Goal: Find specific page/section: Find specific page/section

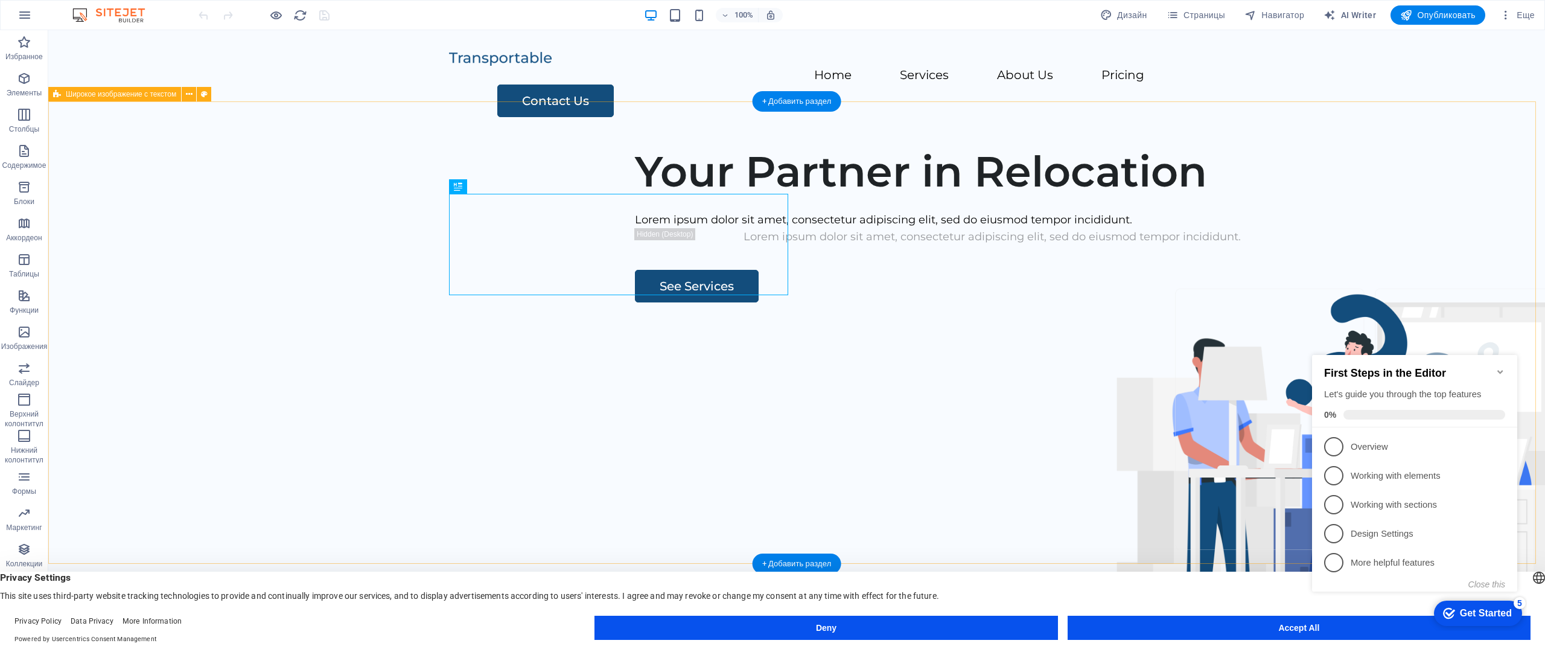
drag, startPoint x: 803, startPoint y: 255, endPoint x: 801, endPoint y: 296, distance: 41.1
click at [801, 296] on div "Your Partner in Relocation Lorem ipsum dolor sit amet, consectetur adipiscing e…" at bounding box center [796, 367] width 1497 height 462
click at [749, 197] on div "Your Partner in Relocation" at bounding box center [992, 171] width 715 height 51
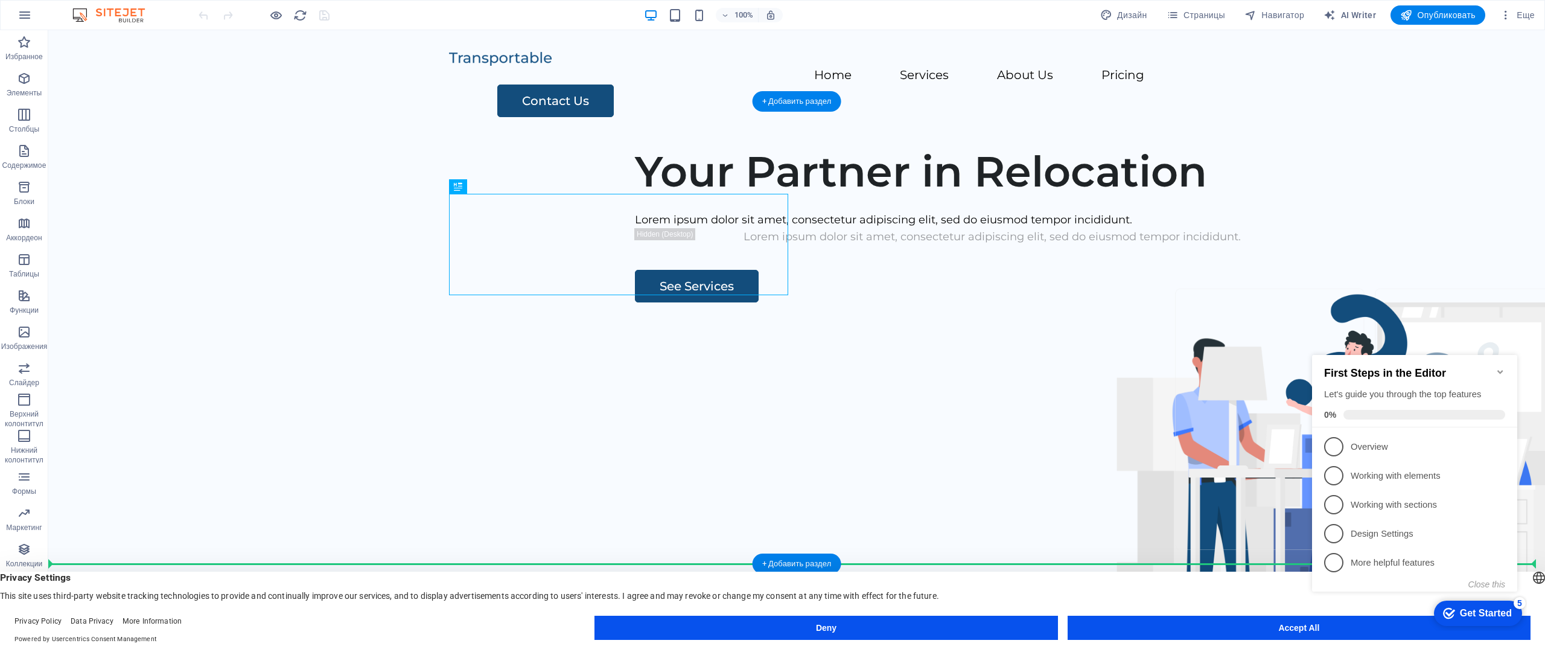
drag, startPoint x: 771, startPoint y: 271, endPoint x: 820, endPoint y: 401, distance: 139.5
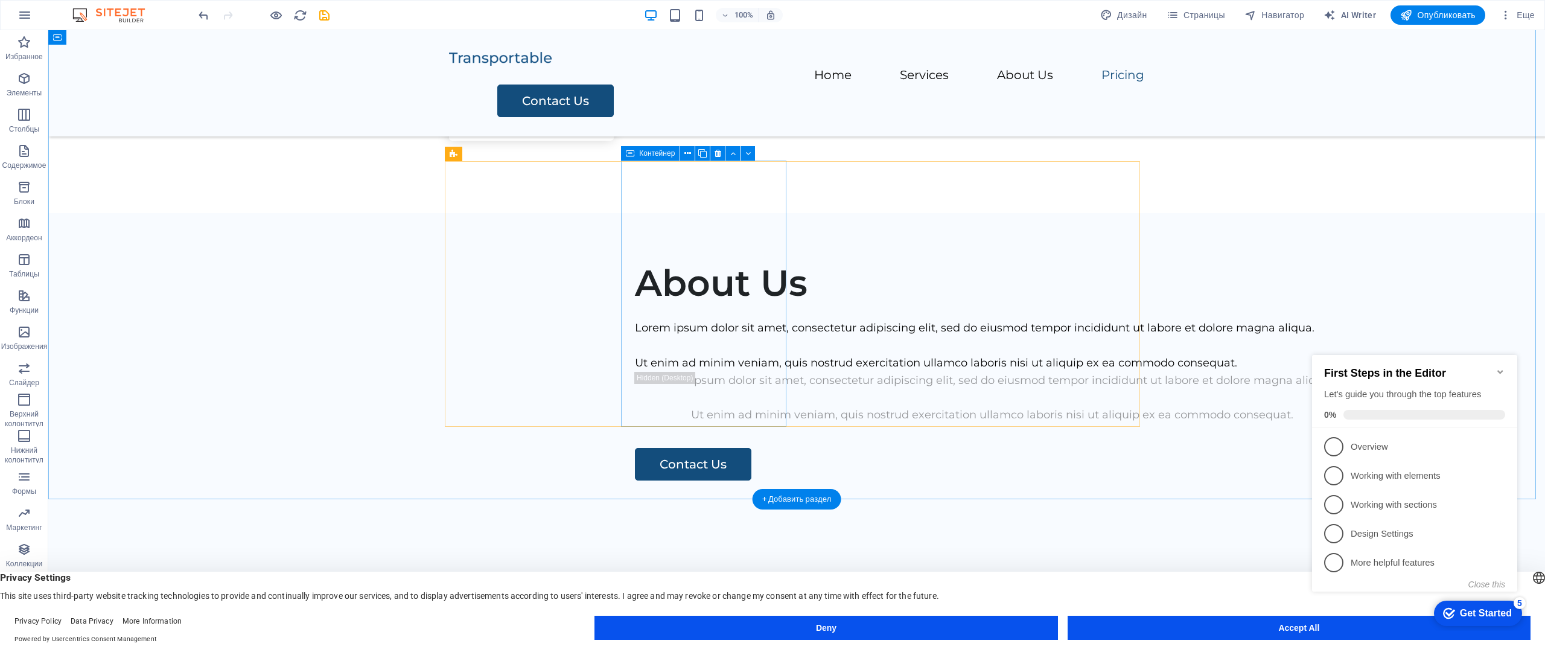
scroll to position [1570, 0]
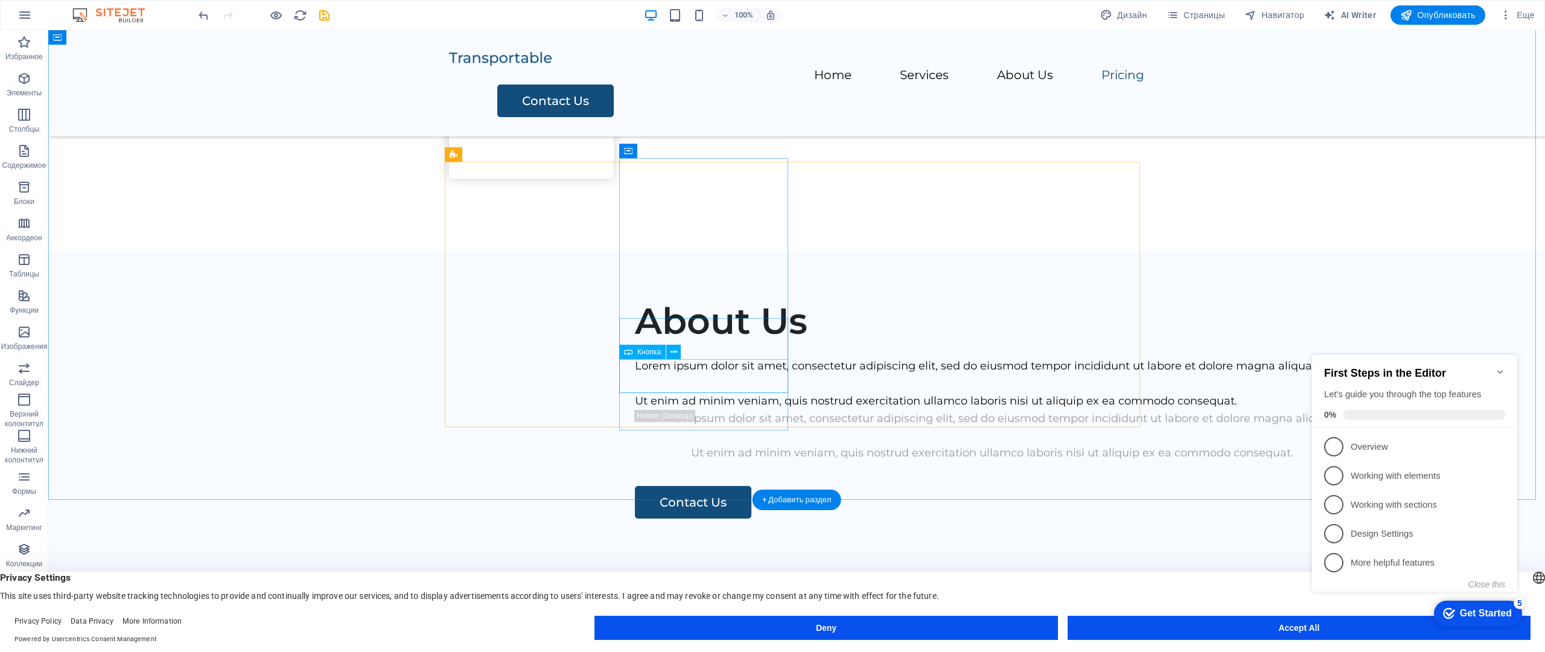
drag, startPoint x: 700, startPoint y: 377, endPoint x: 712, endPoint y: 386, distance: 14.6
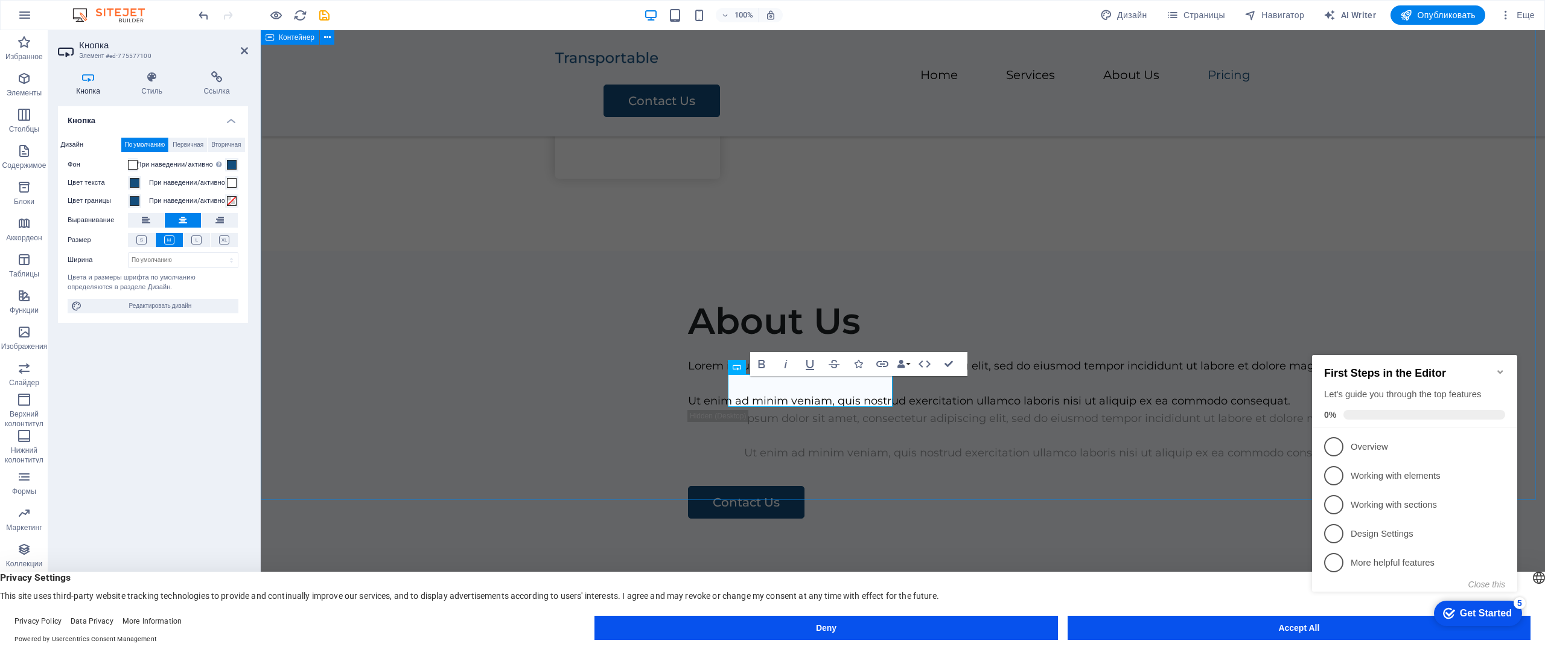
drag, startPoint x: 365, startPoint y: 263, endPoint x: 575, endPoint y: 263, distance: 210.7
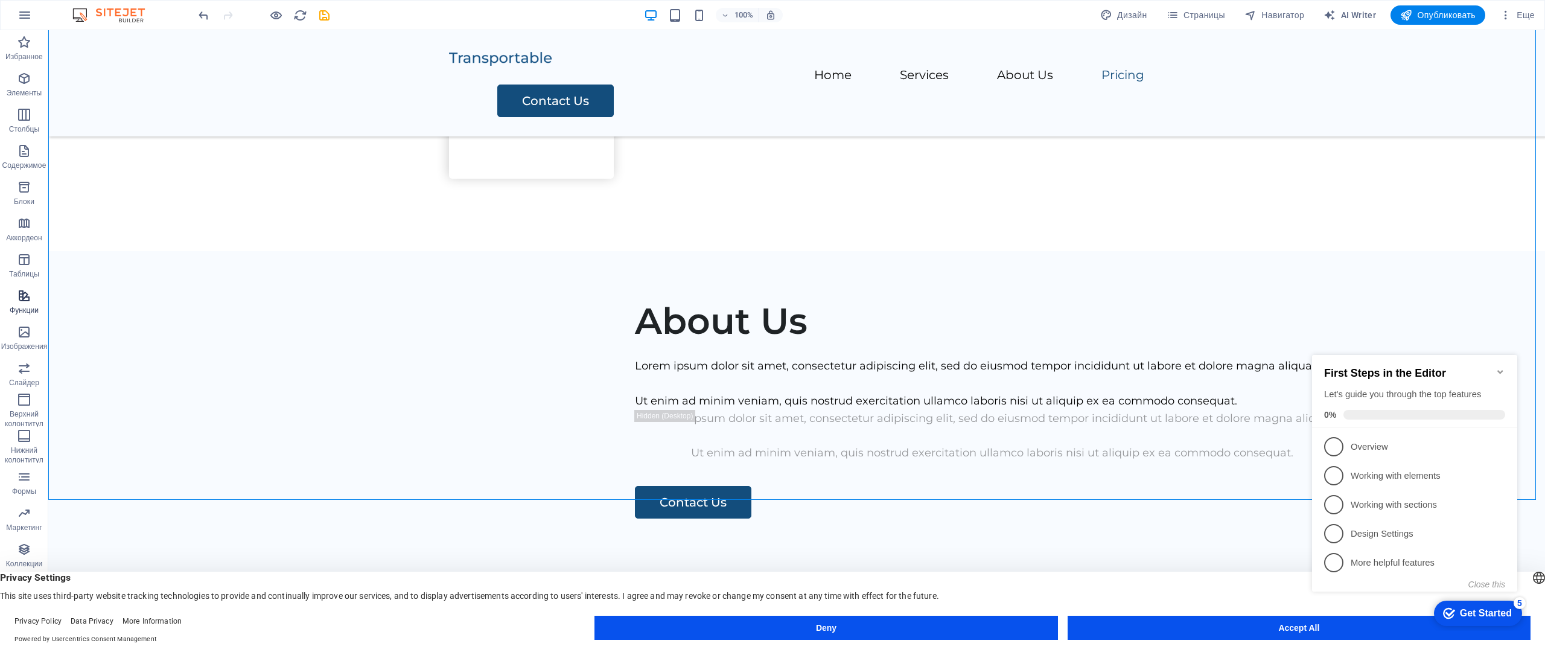
click at [12, 308] on p "Функции" at bounding box center [24, 310] width 29 height 10
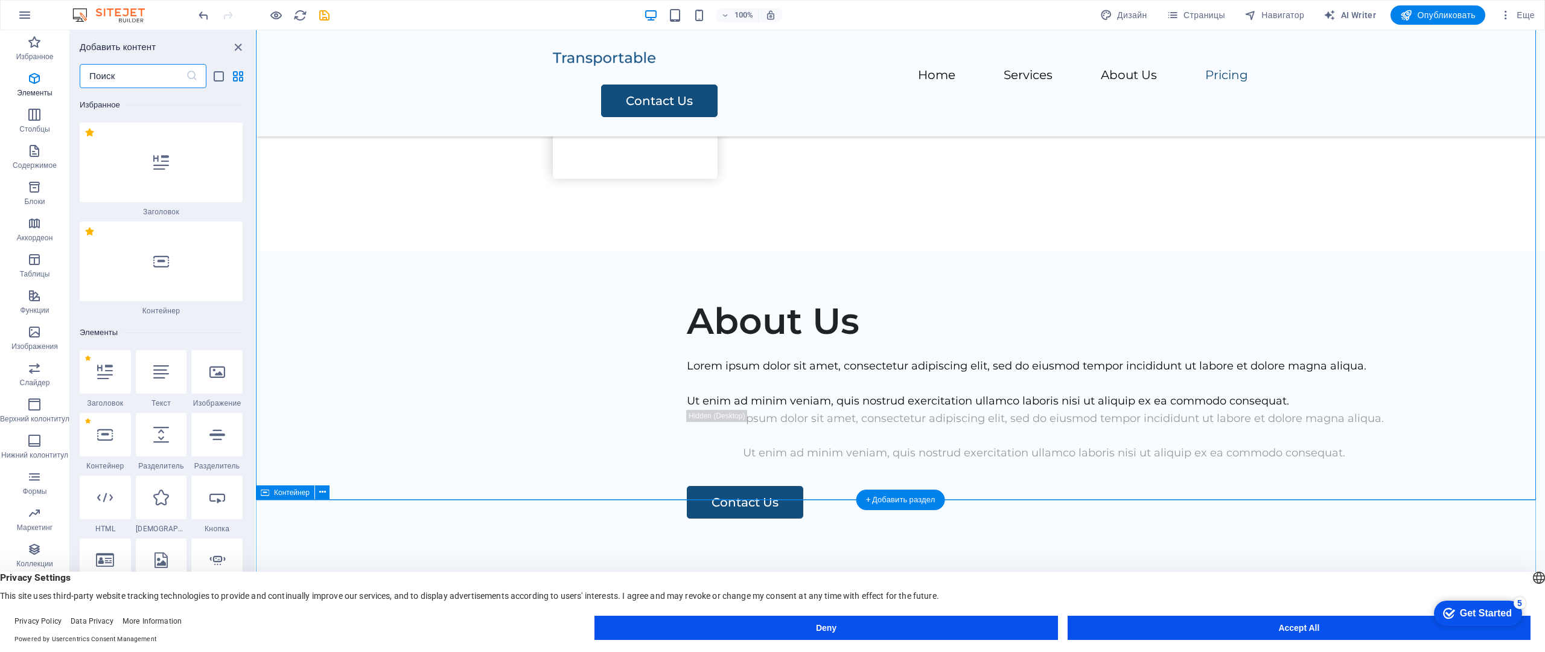
scroll to position [8593, 0]
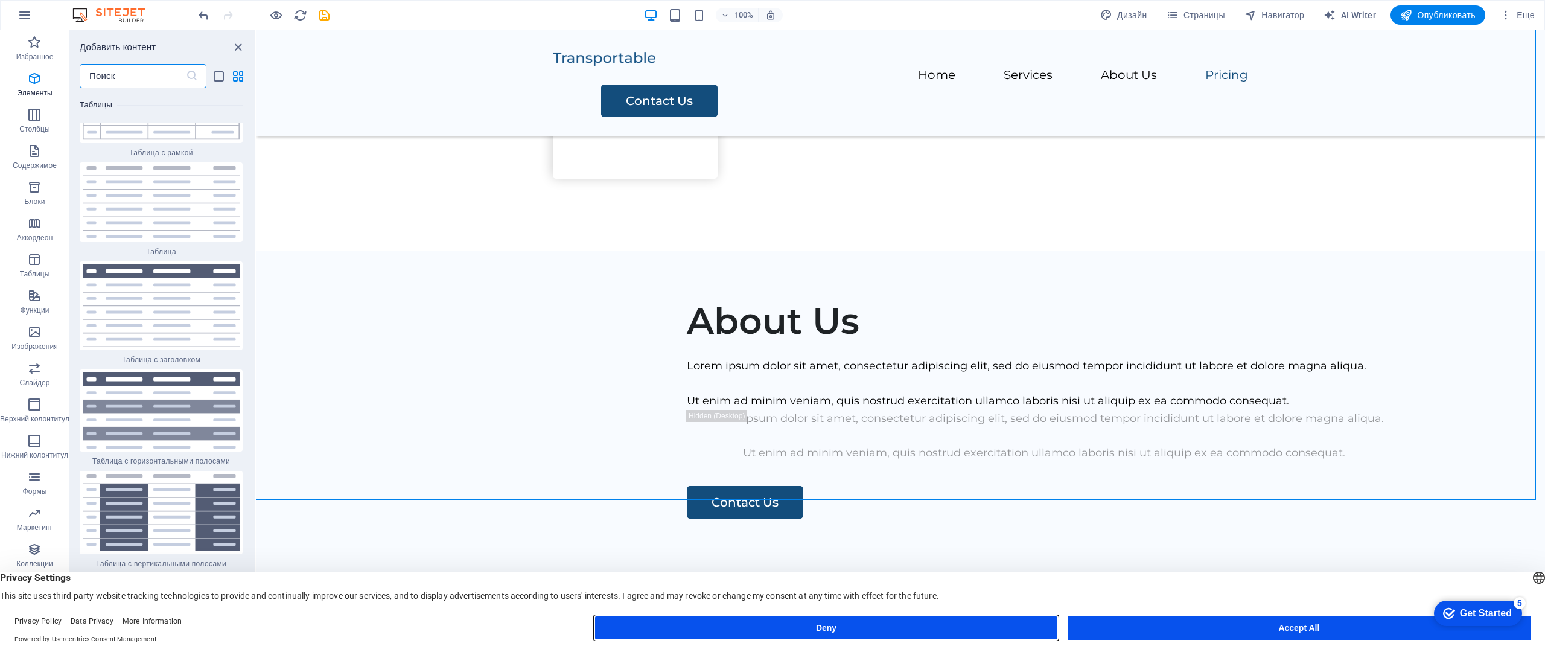
click at [844, 627] on button "Deny" at bounding box center [826, 628] width 463 height 24
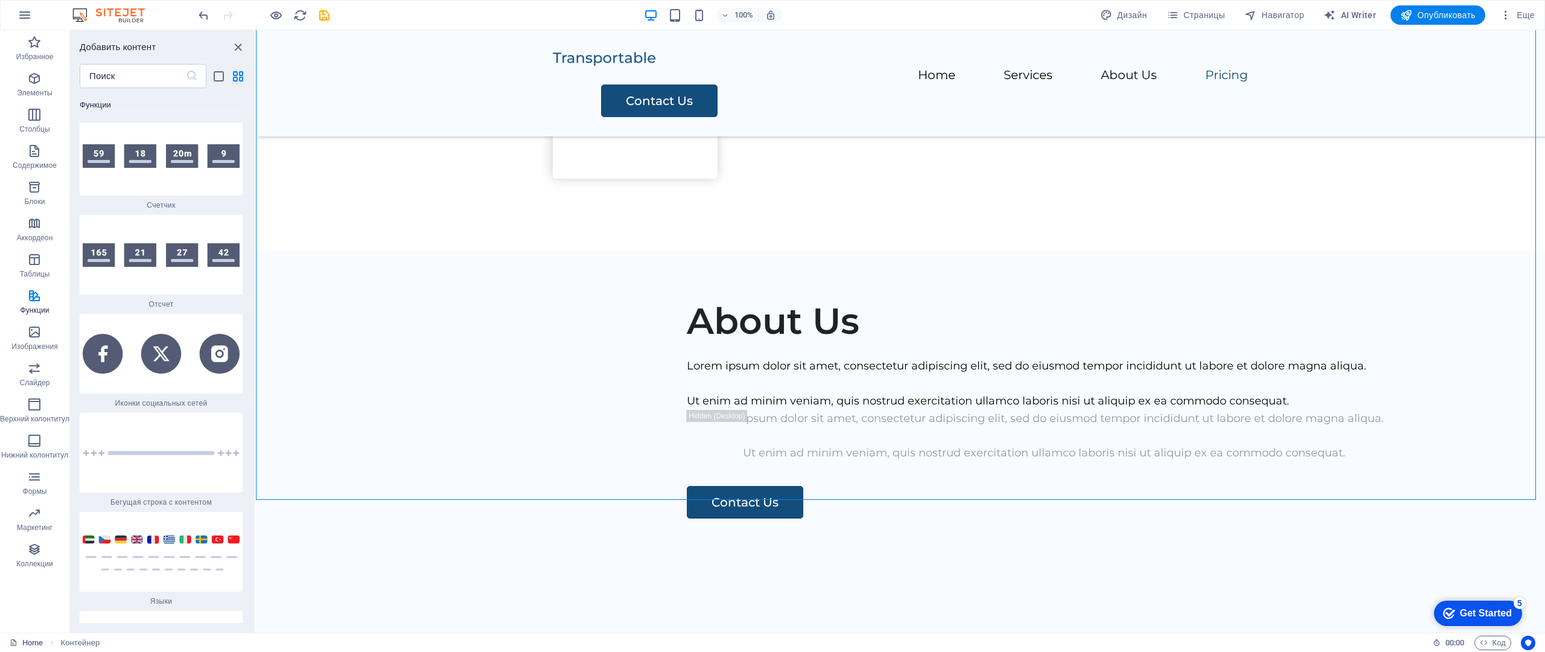
scroll to position [10597, 0]
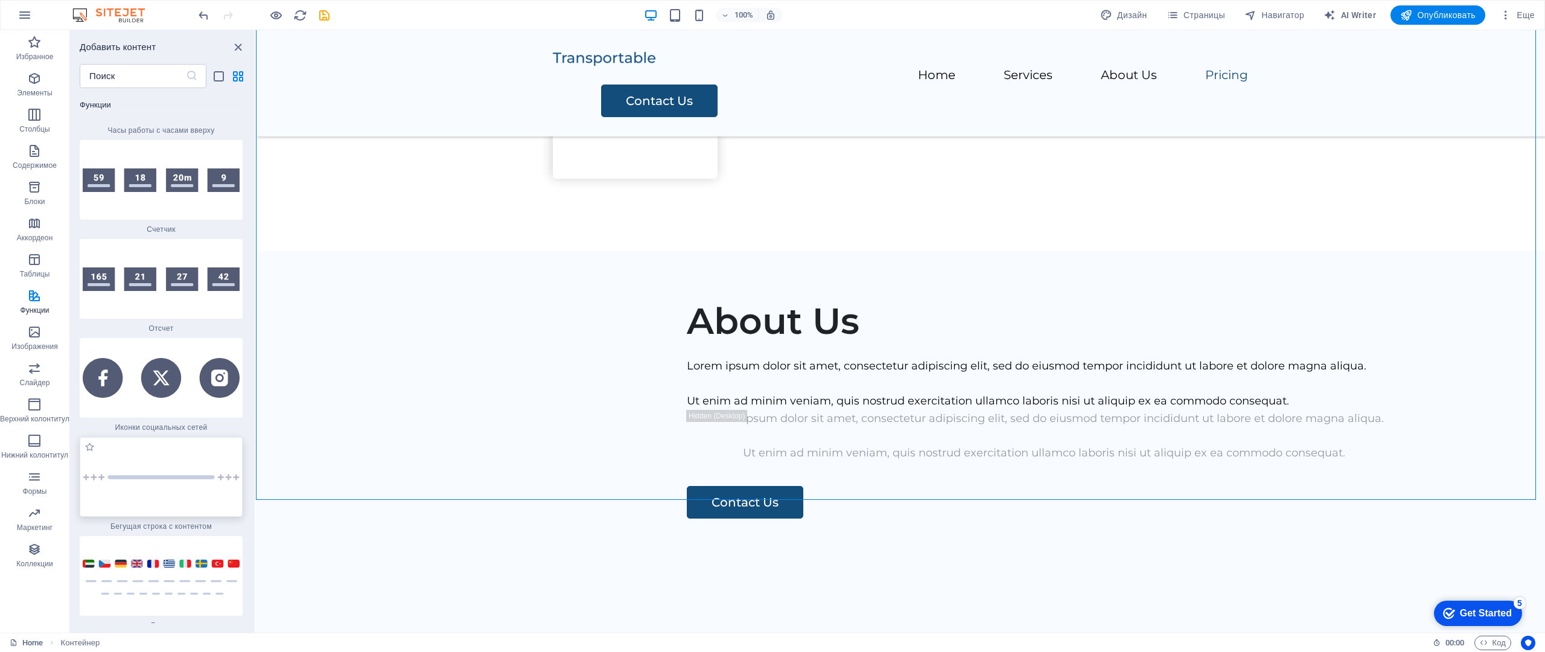
click at [215, 449] on div at bounding box center [161, 477] width 163 height 80
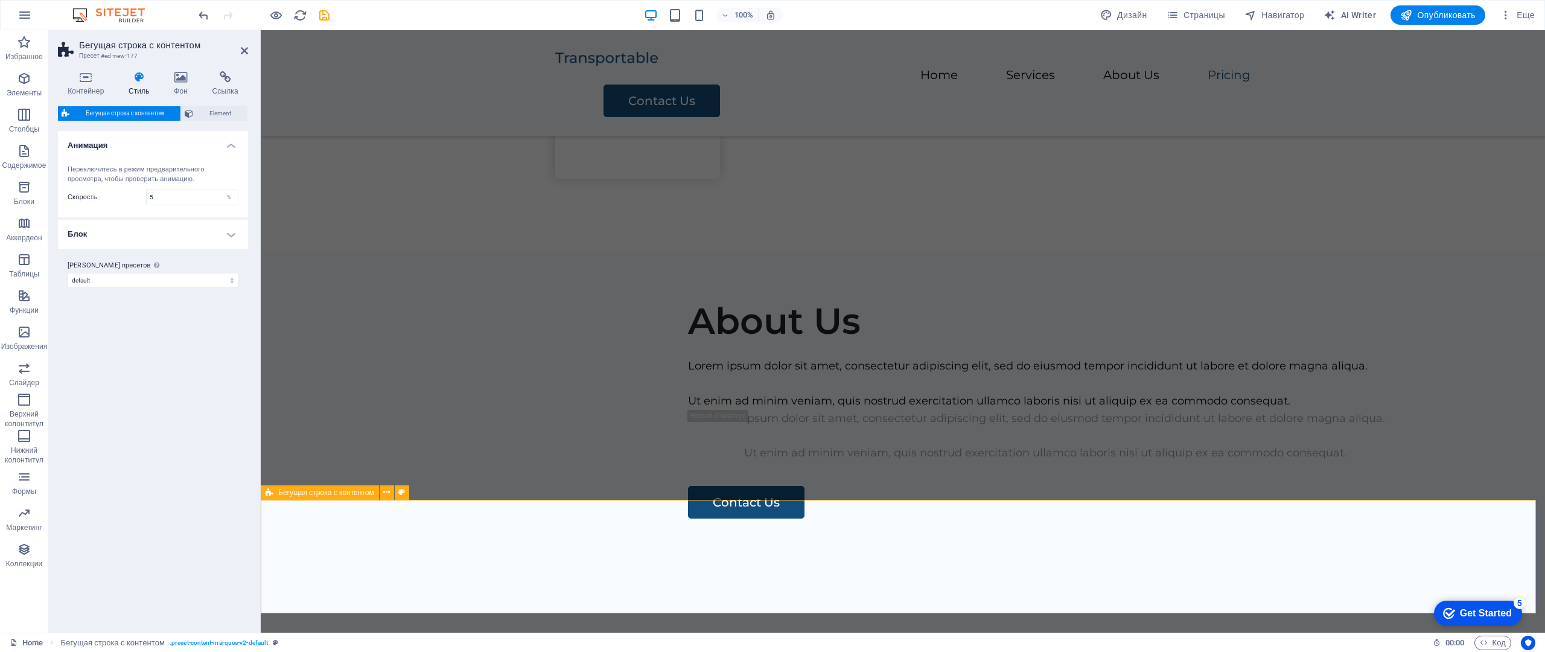
drag, startPoint x: 476, startPoint y: 479, endPoint x: 972, endPoint y: 584, distance: 506.6
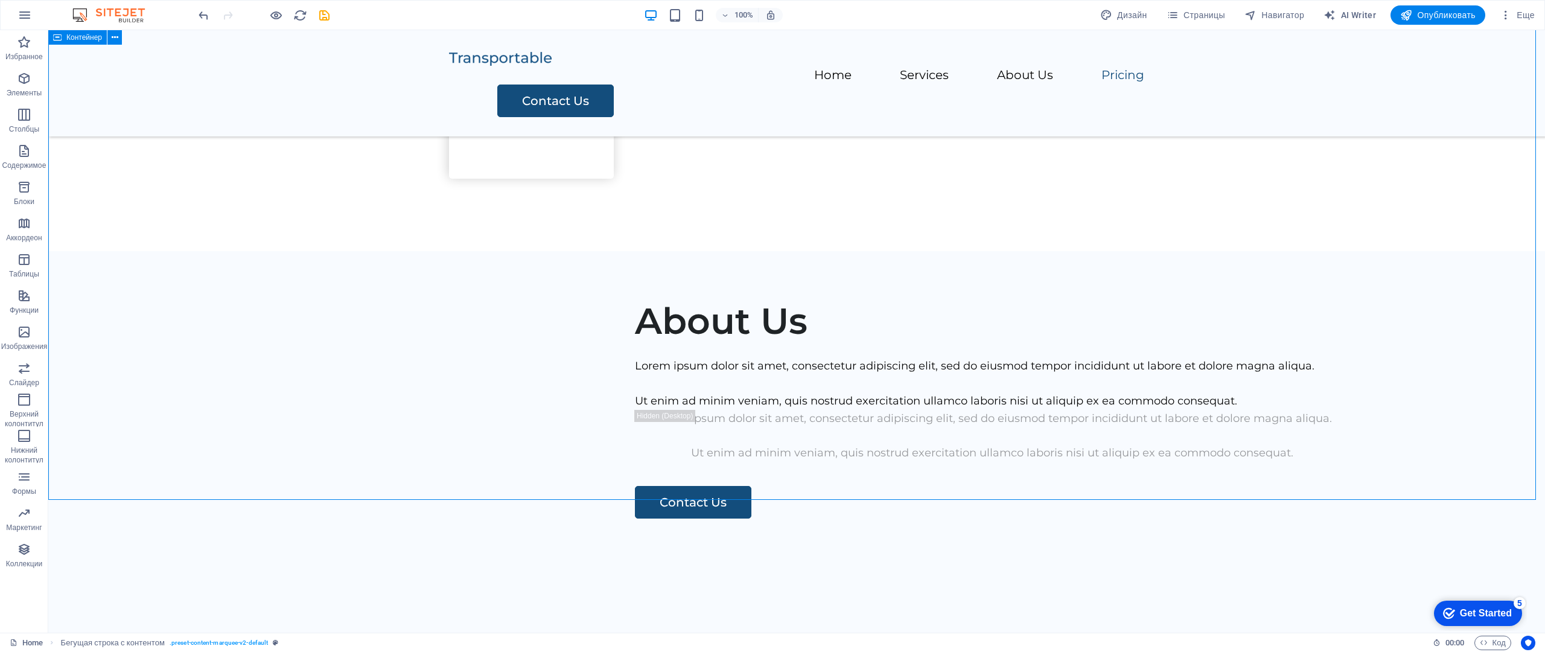
drag, startPoint x: 1233, startPoint y: 361, endPoint x: 1442, endPoint y: 361, distance: 209.5
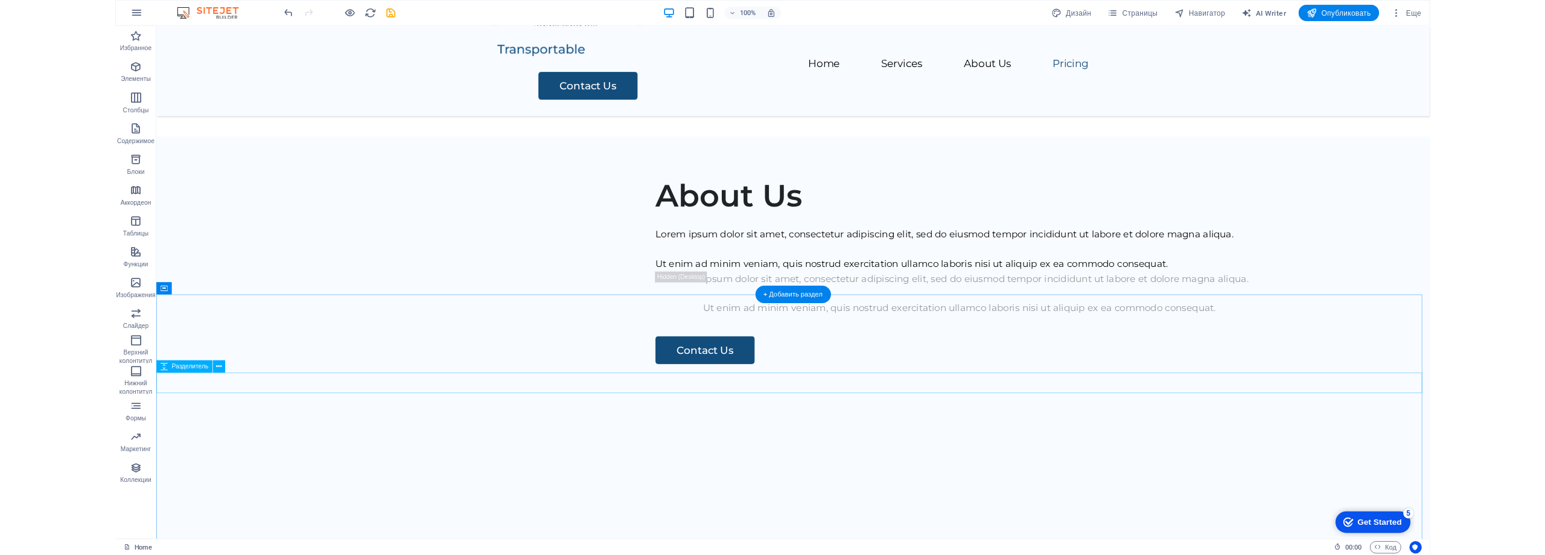
scroll to position [1414, 0]
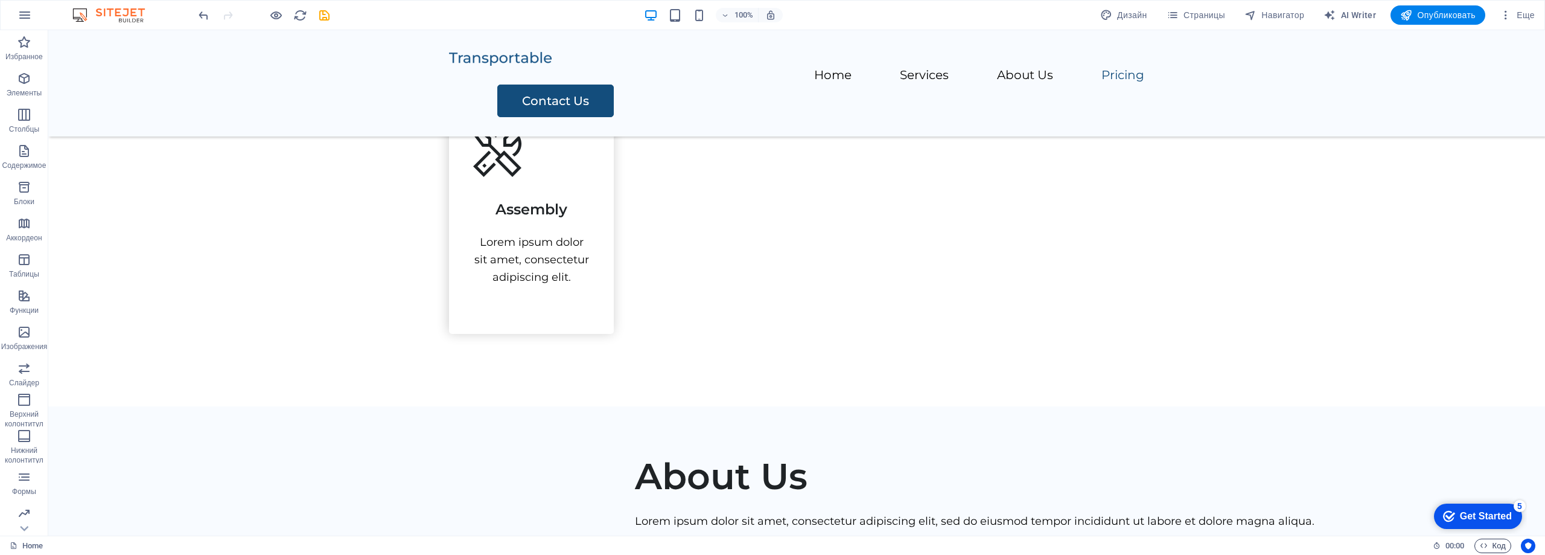
click at [1489, 543] on span "Код" at bounding box center [1493, 545] width 26 height 14
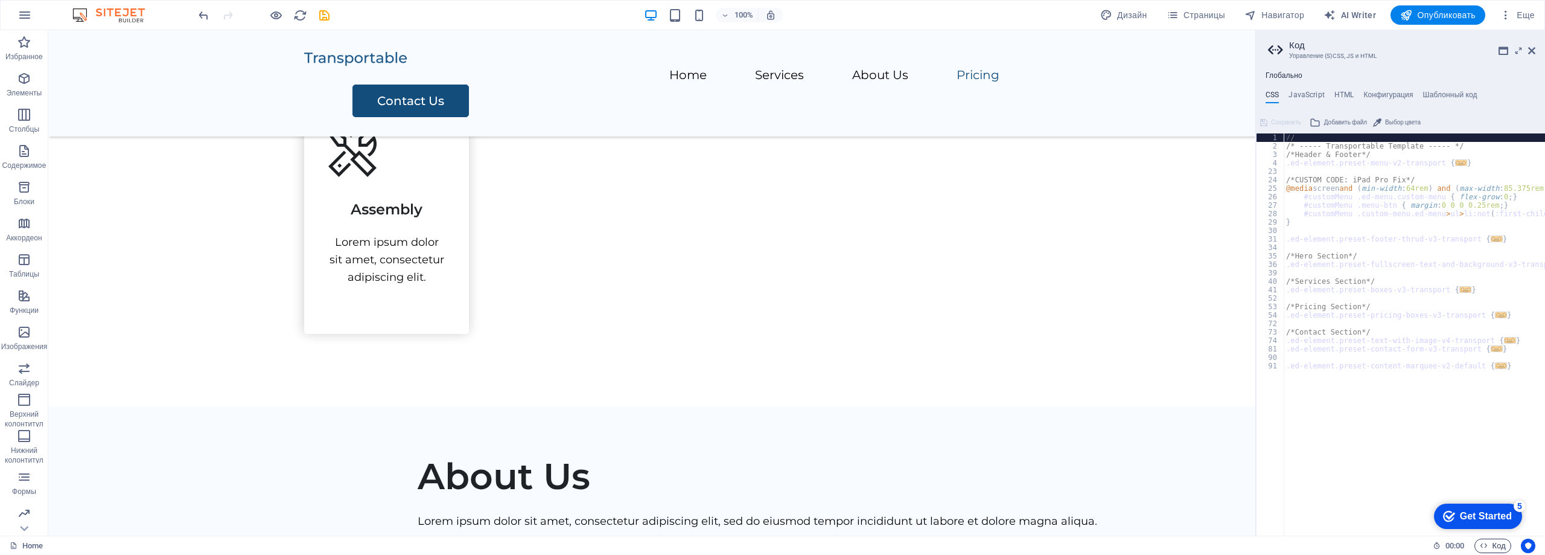
click at [1492, 542] on span "Код" at bounding box center [1493, 545] width 26 height 14
click at [1492, 543] on span "Код" at bounding box center [1493, 545] width 26 height 14
click at [1492, 545] on span "Код" at bounding box center [1493, 545] width 26 height 14
click at [1532, 51] on icon at bounding box center [1531, 51] width 7 height 10
